Goal: Task Accomplishment & Management: Manage account settings

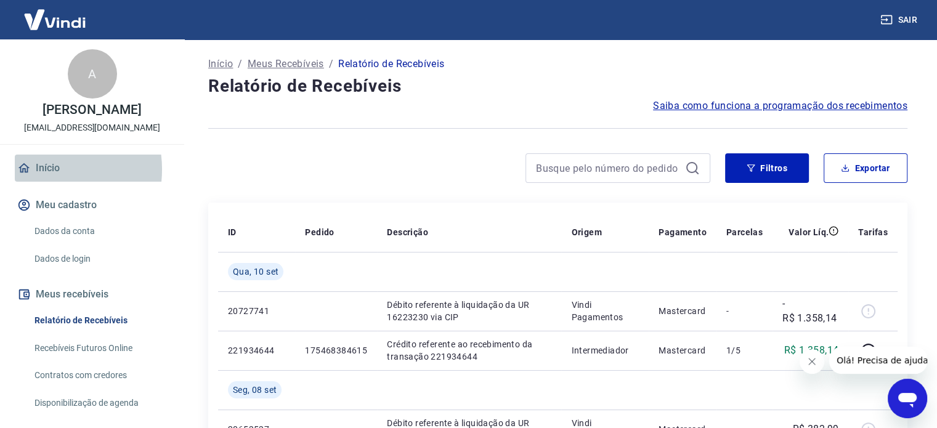
click at [43, 169] on link "Início" at bounding box center [92, 168] width 155 height 27
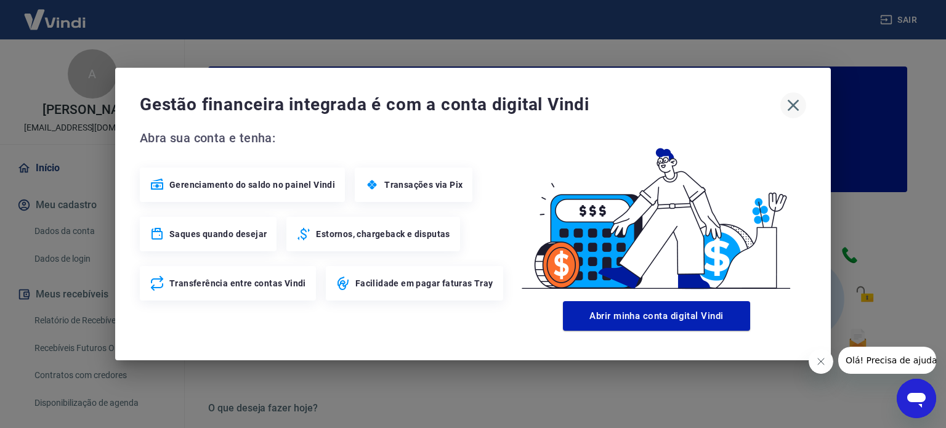
click at [799, 104] on icon "button" at bounding box center [794, 106] width 20 height 20
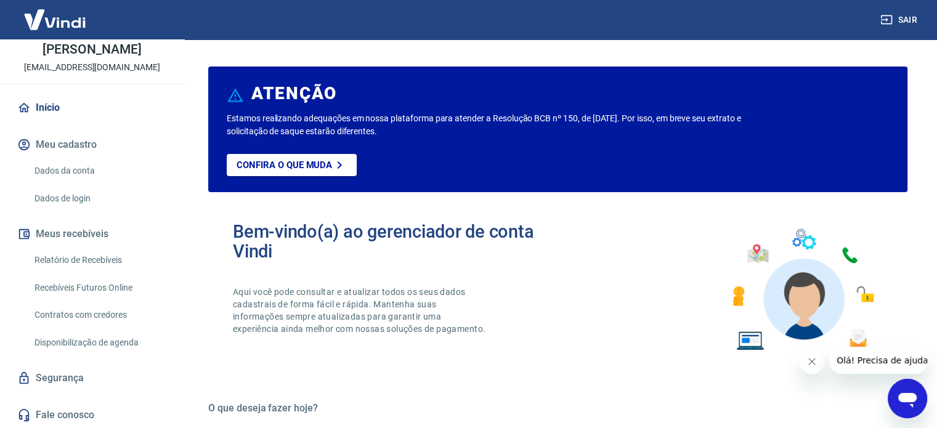
scroll to position [102, 0]
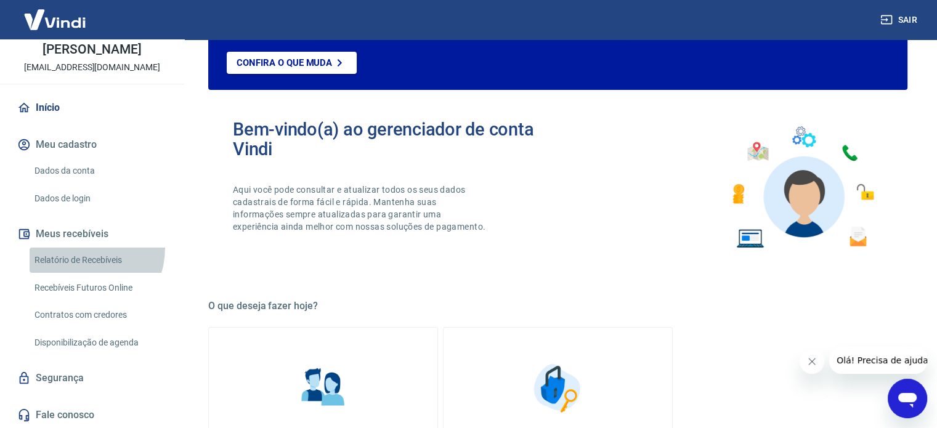
click at [83, 248] on link "Relatório de Recebíveis" at bounding box center [100, 260] width 140 height 25
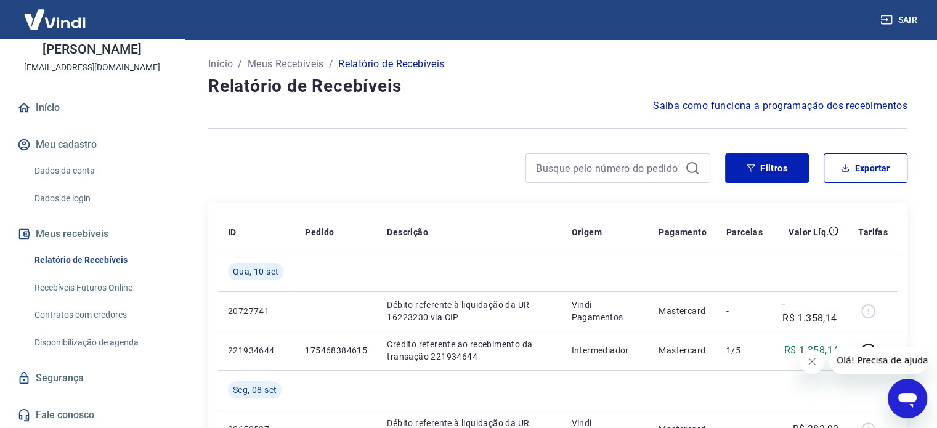
click at [47, 110] on link "Início" at bounding box center [92, 107] width 155 height 27
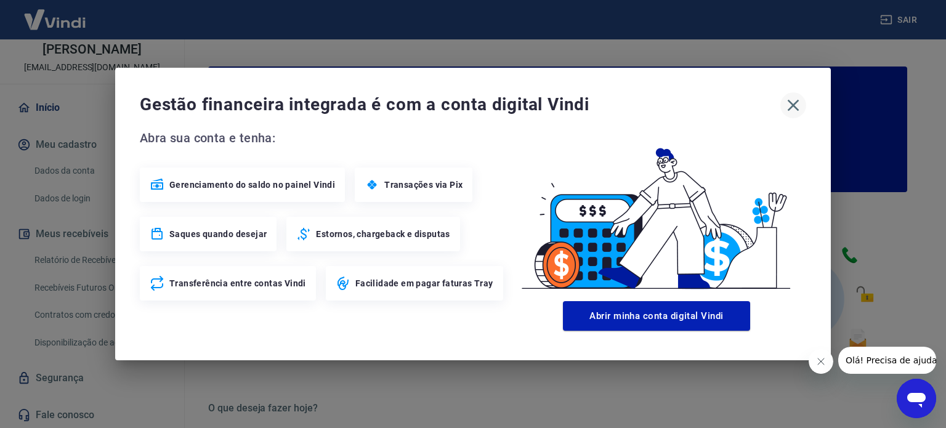
click at [793, 108] on icon "button" at bounding box center [794, 106] width 20 height 20
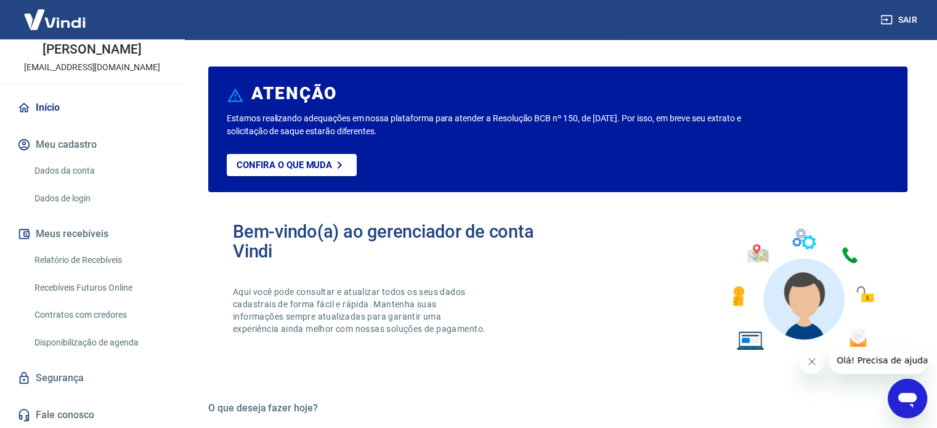
click at [54, 100] on link "Início" at bounding box center [92, 107] width 155 height 27
click at [67, 17] on img at bounding box center [55, 20] width 80 height 38
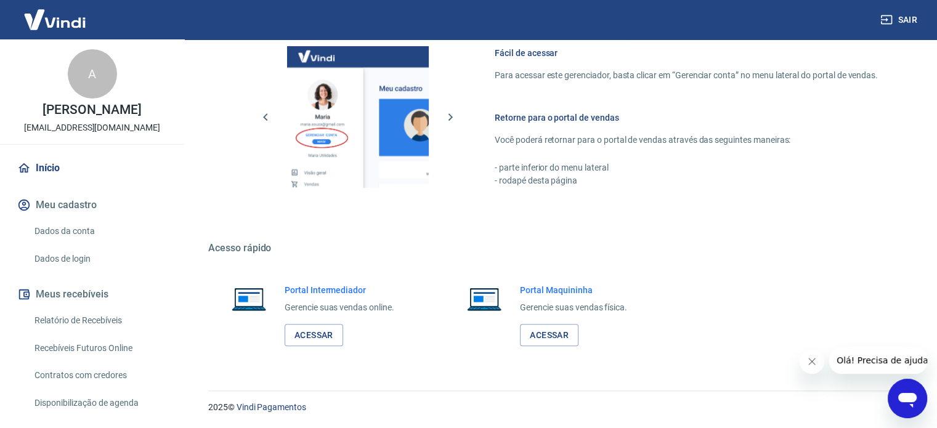
click at [57, 29] on img at bounding box center [55, 20] width 80 height 38
